Goal: Check status: Check status

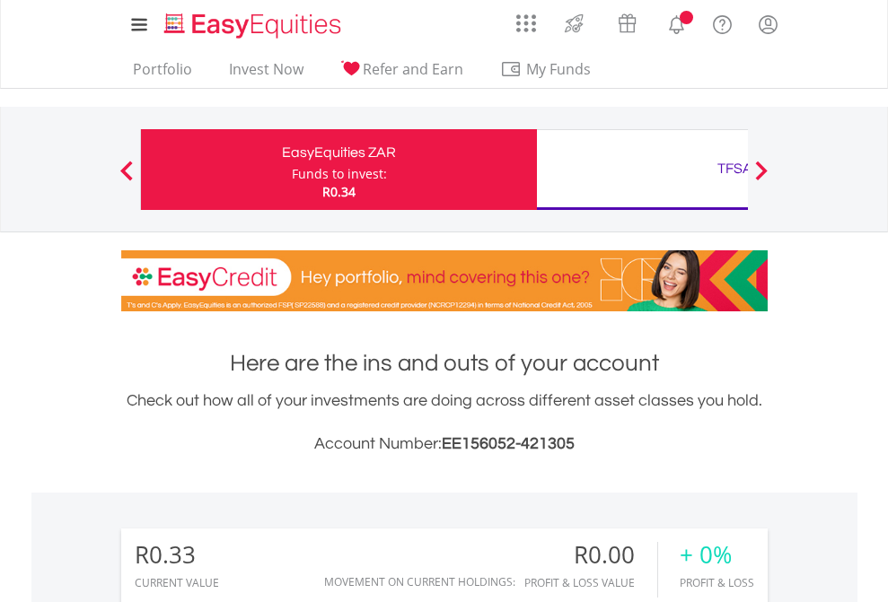
scroll to position [172, 282]
click at [292, 170] on div "Funds to invest:" at bounding box center [339, 174] width 95 height 18
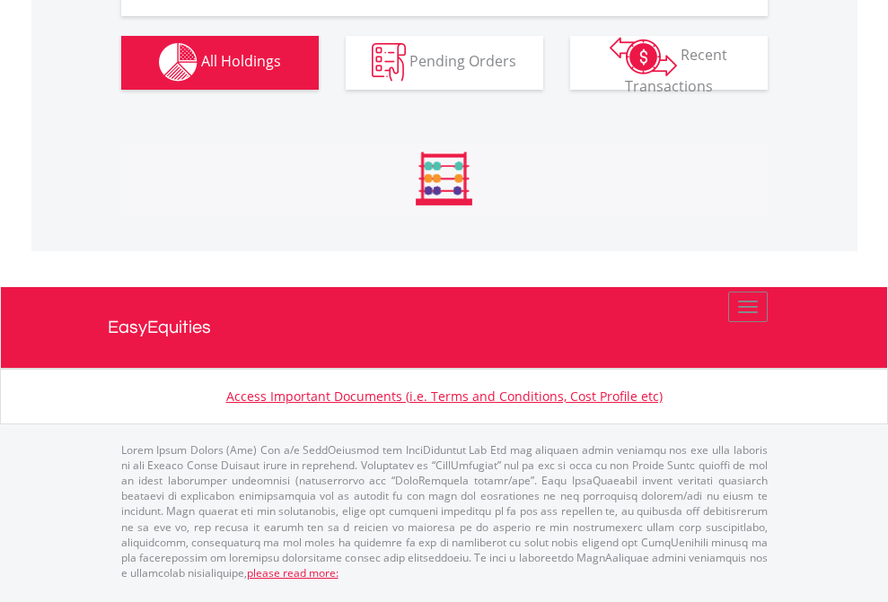
scroll to position [1777, 0]
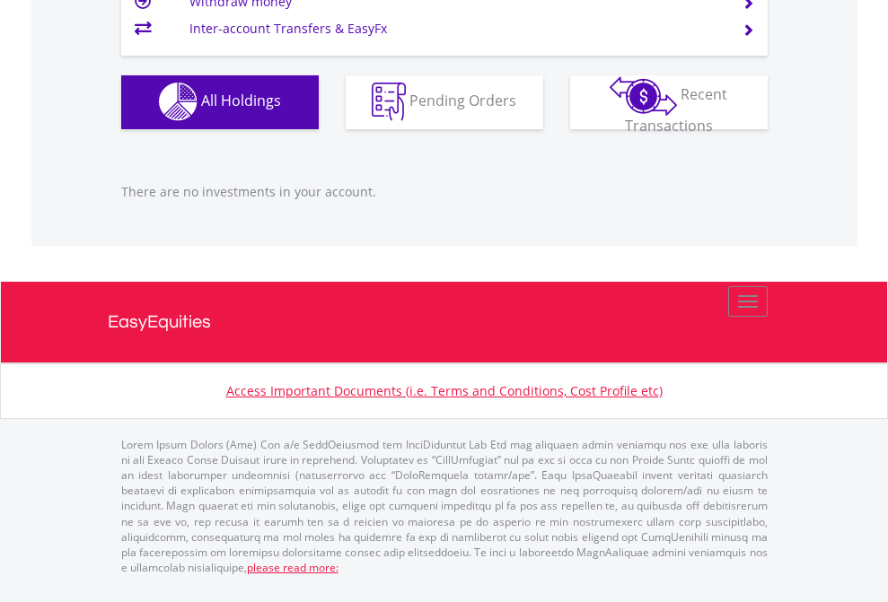
scroll to position [1777, 0]
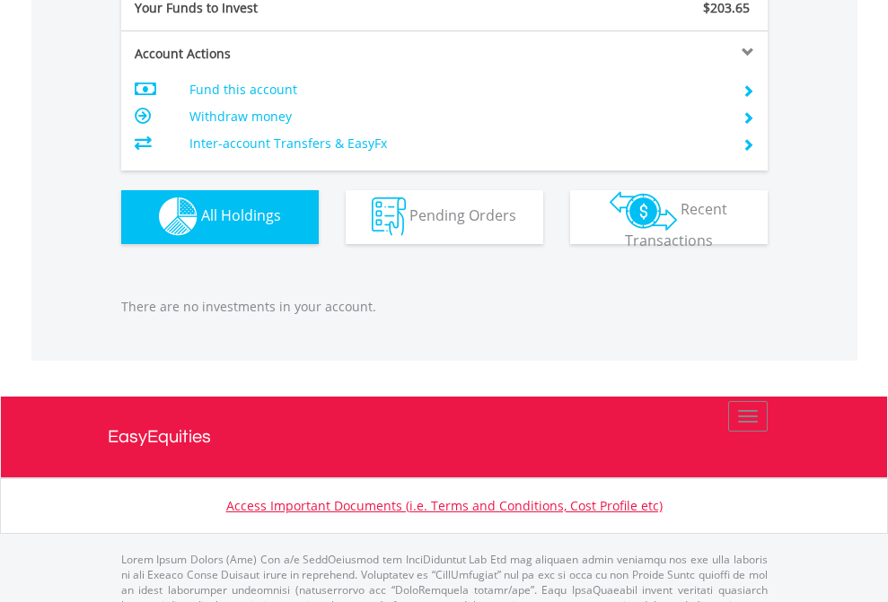
scroll to position [1777, 0]
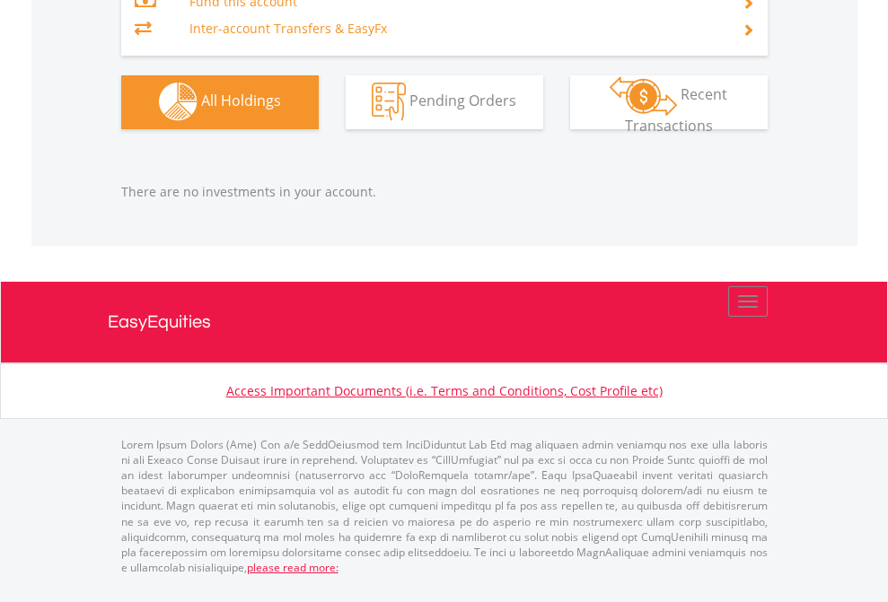
scroll to position [172, 282]
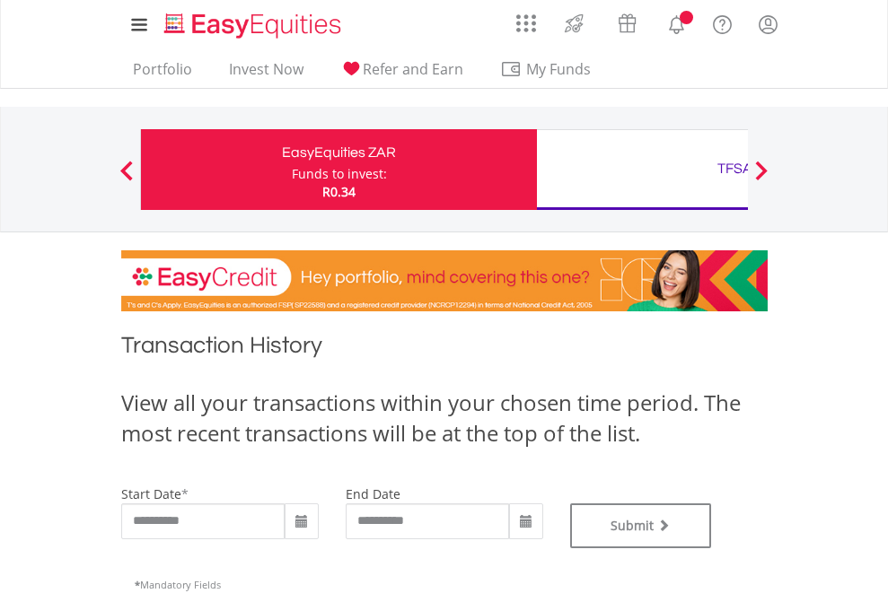
type input "**********"
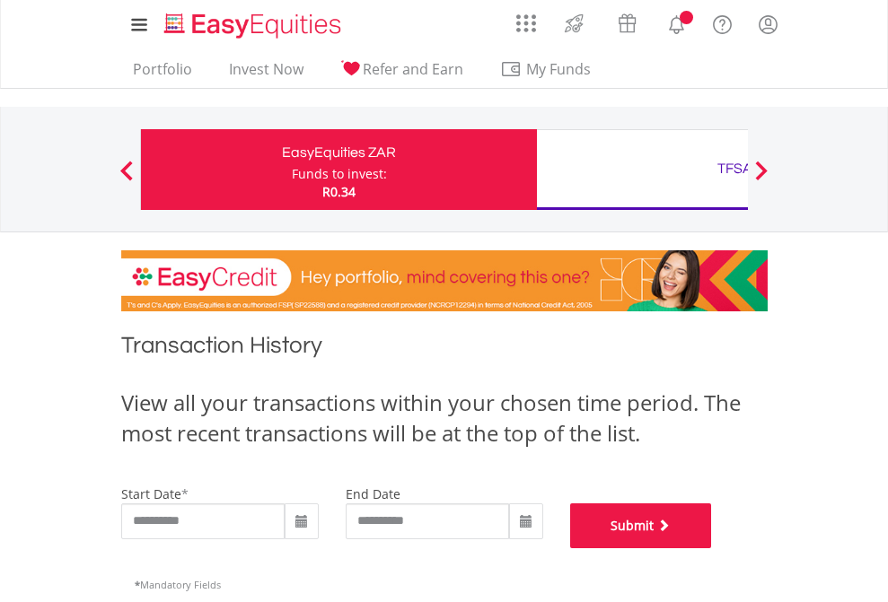
click at [712, 548] on button "Submit" at bounding box center [641, 526] width 142 height 45
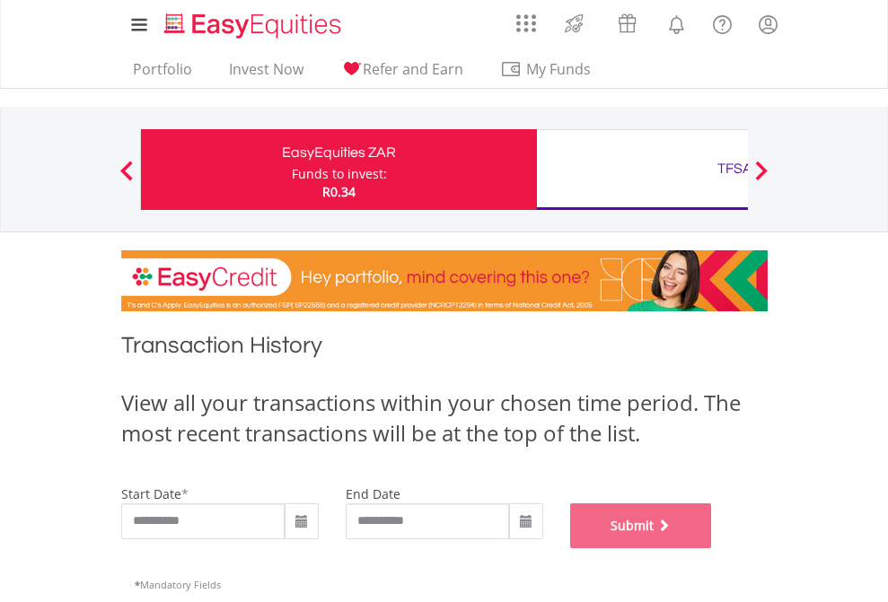
scroll to position [728, 0]
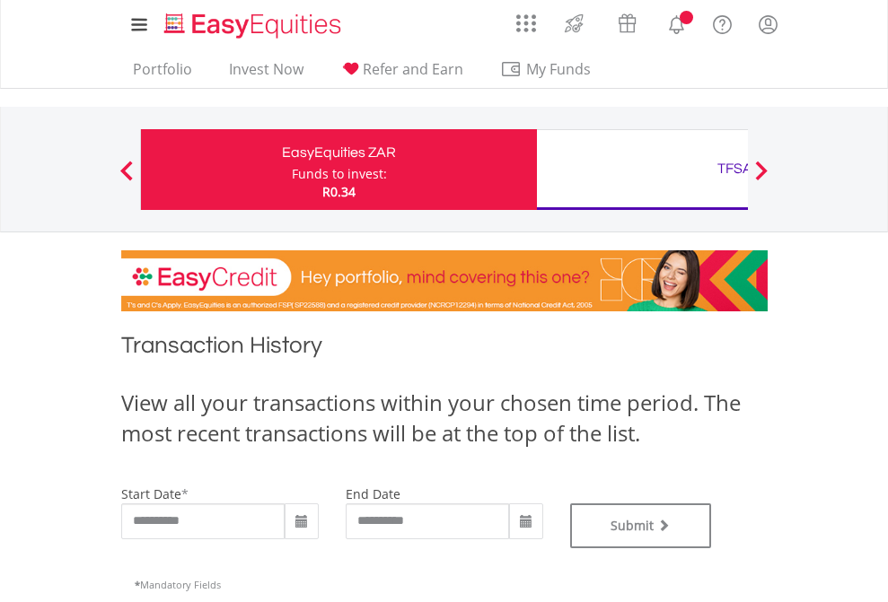
click at [642, 170] on div "TFSA" at bounding box center [735, 168] width 374 height 25
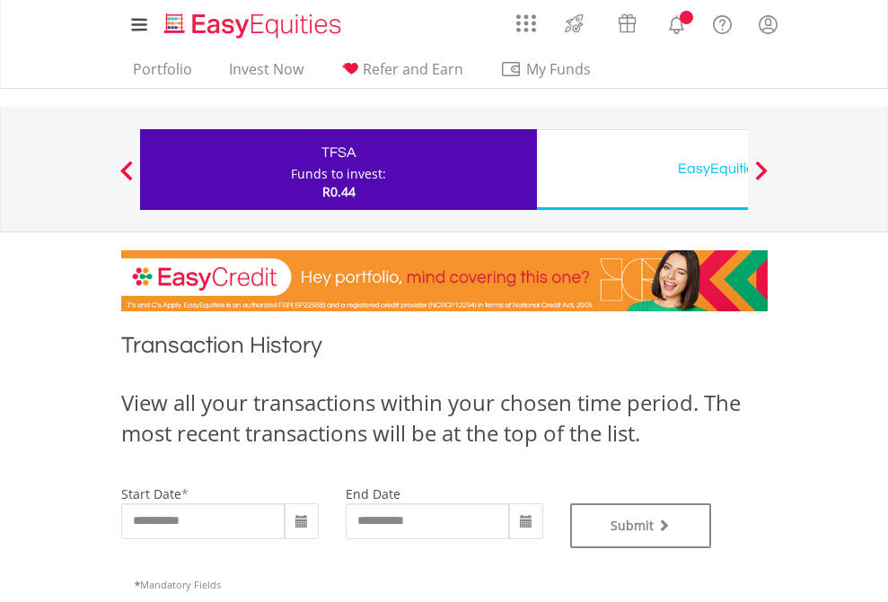
type input "**********"
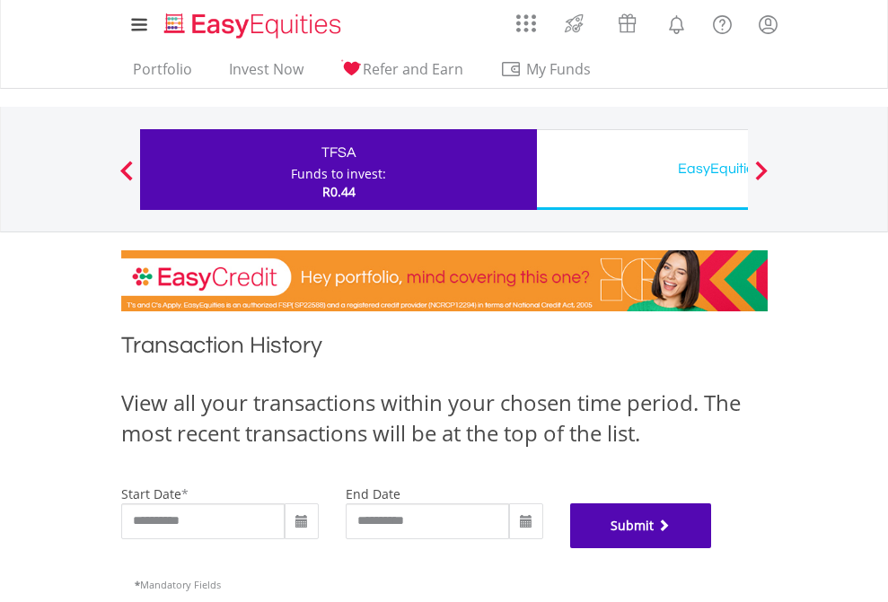
click at [712, 548] on button "Submit" at bounding box center [641, 526] width 142 height 45
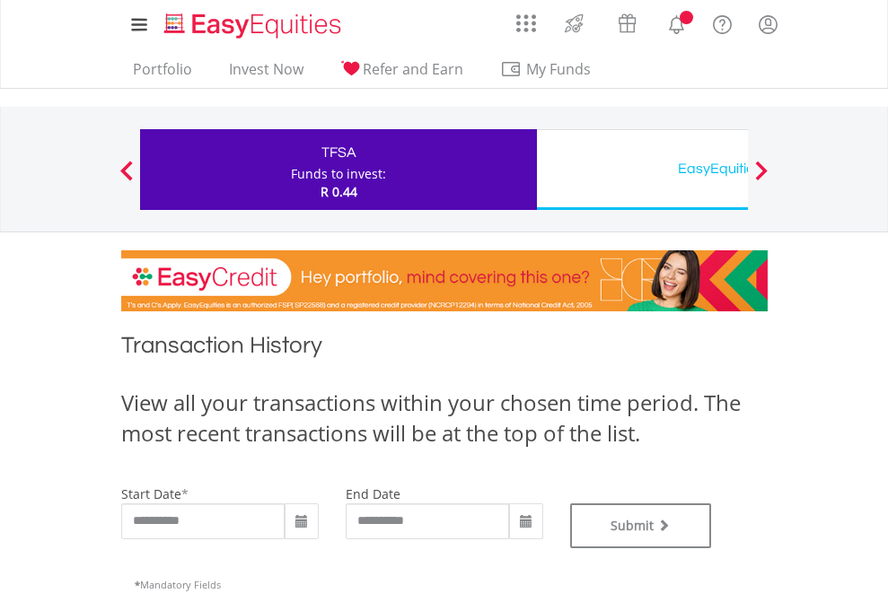
click at [642, 170] on div "EasyEquities USD" at bounding box center [735, 168] width 374 height 25
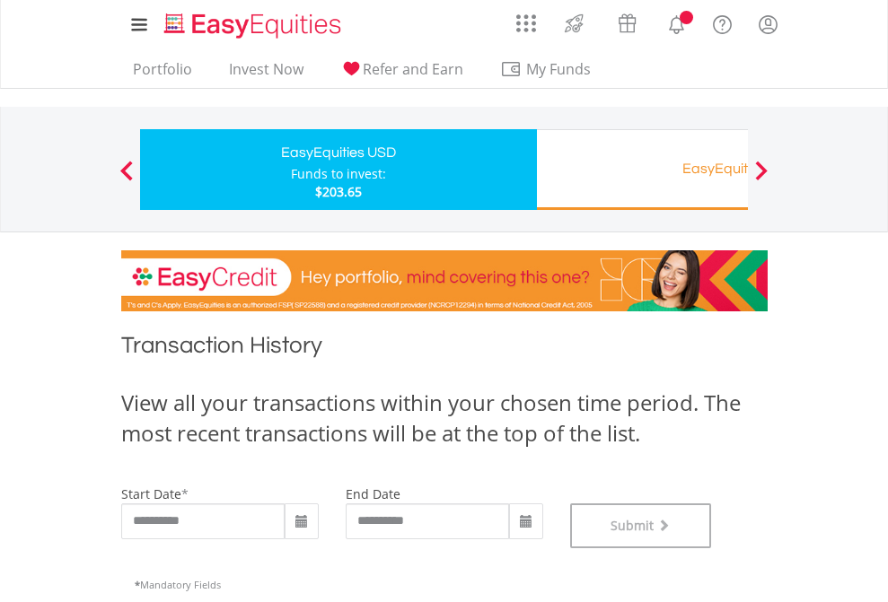
scroll to position [728, 0]
click at [642, 170] on div "EasyEquities RA" at bounding box center [735, 168] width 374 height 25
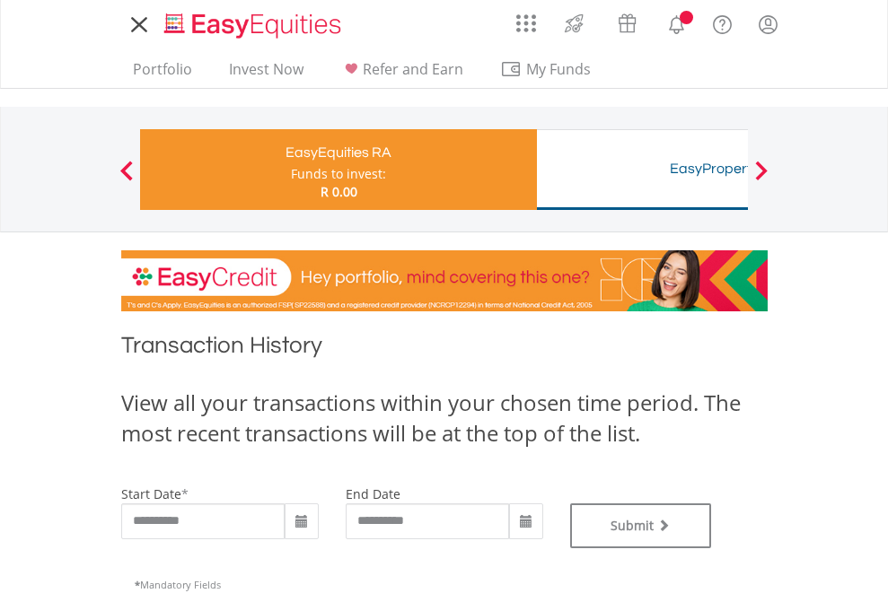
type input "**********"
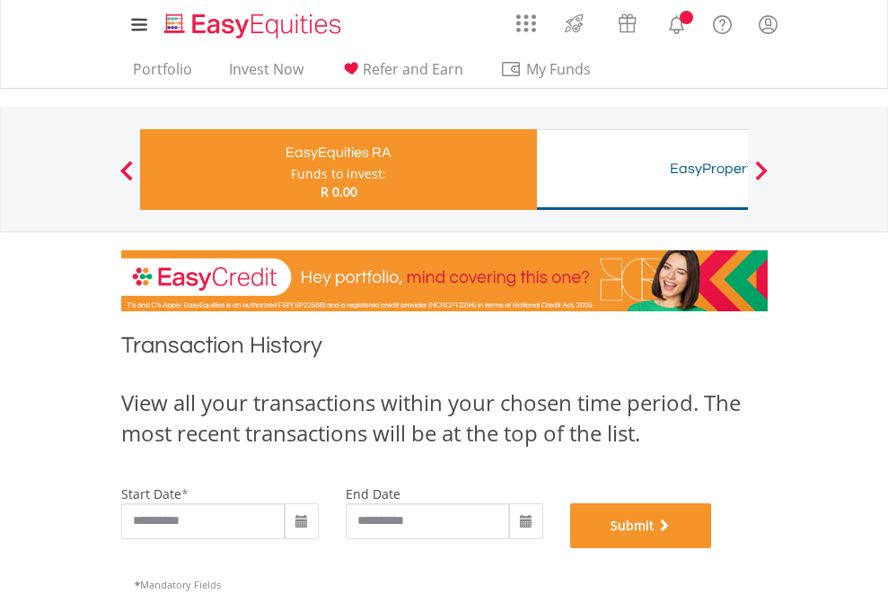
click at [712, 548] on button "Submit" at bounding box center [641, 526] width 142 height 45
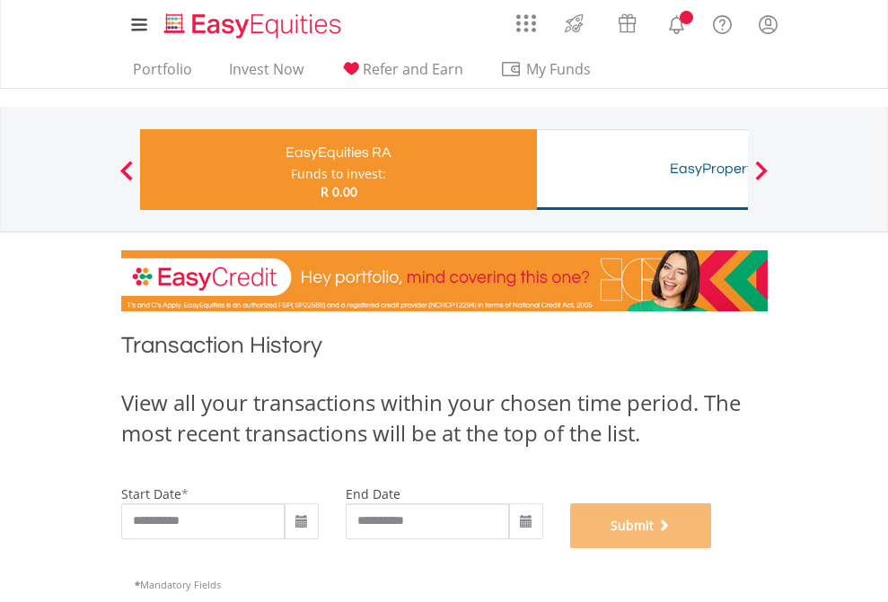
scroll to position [728, 0]
